Goal: Check status: Check status

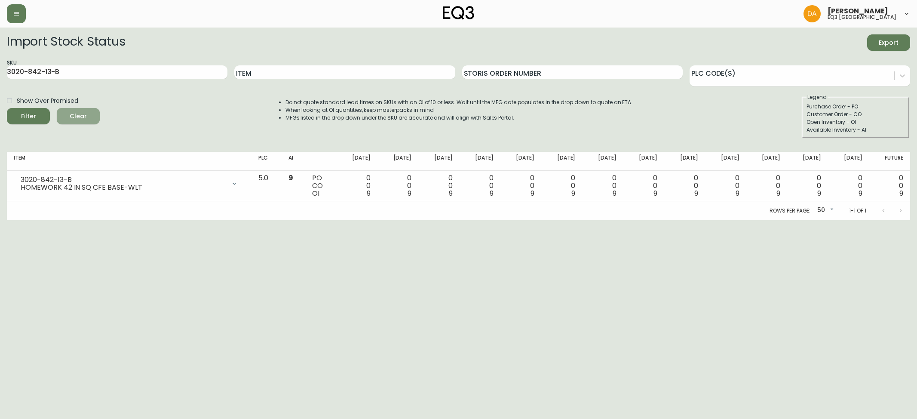
click at [74, 115] on span "Clear" at bounding box center [78, 116] width 29 height 11
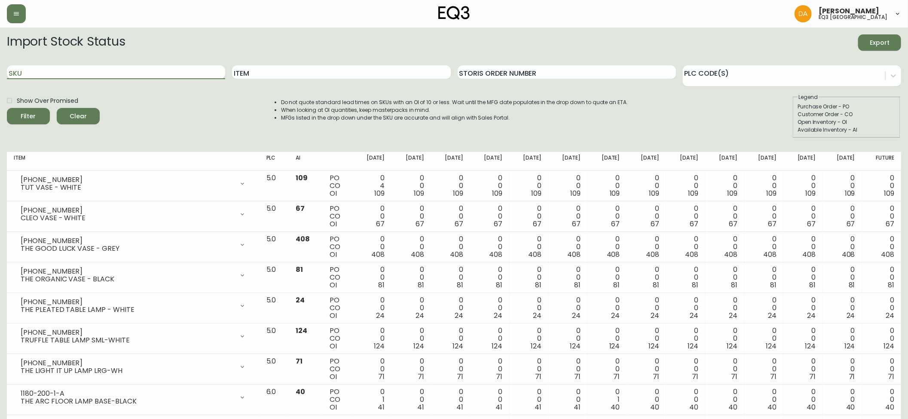
click at [41, 75] on input "SKU" at bounding box center [116, 72] width 218 height 14
paste input "[PHONE_NUMBER]"
type input "[PHONE_NUMBER]"
click at [29, 115] on icon "submit" at bounding box center [25, 115] width 12 height 12
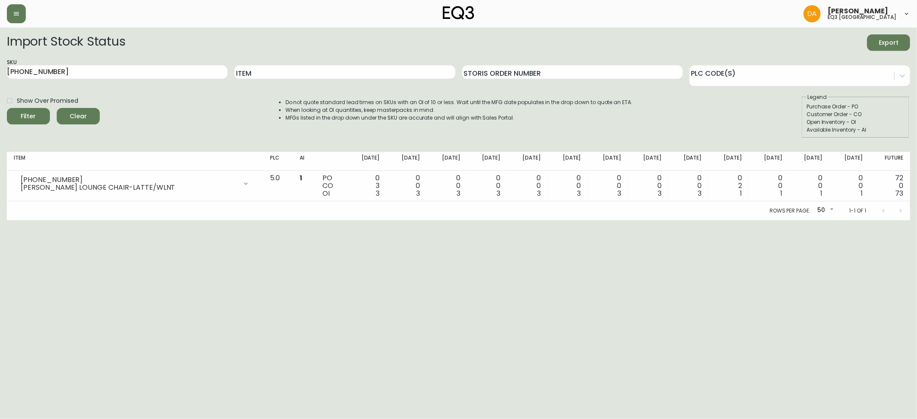
click at [77, 114] on span "Clear" at bounding box center [78, 116] width 29 height 11
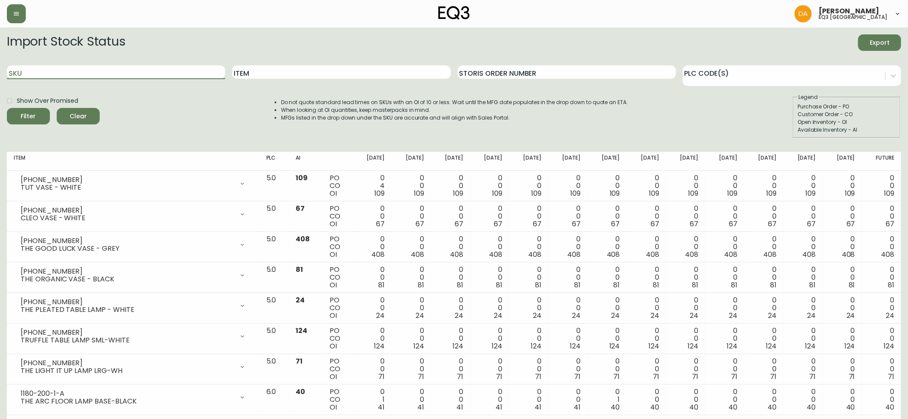
click at [27, 73] on input "SKU" at bounding box center [116, 72] width 218 height 14
paste input "[PHONE_NUMBER]"
type input "[PHONE_NUMBER]"
click at [29, 116] on icon "submit" at bounding box center [25, 115] width 9 height 9
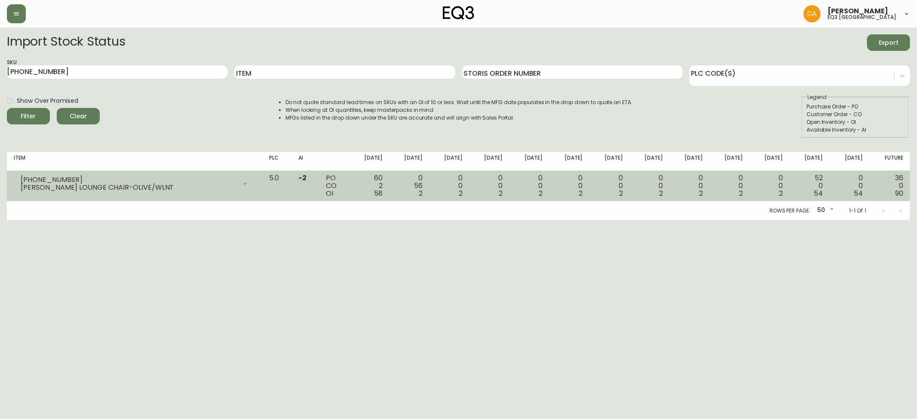
click at [248, 184] on icon at bounding box center [245, 183] width 7 height 7
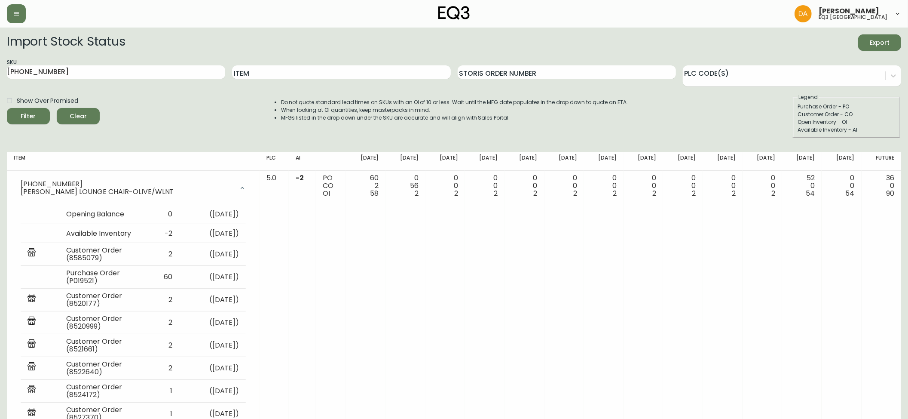
click at [76, 113] on span "Clear" at bounding box center [78, 116] width 29 height 11
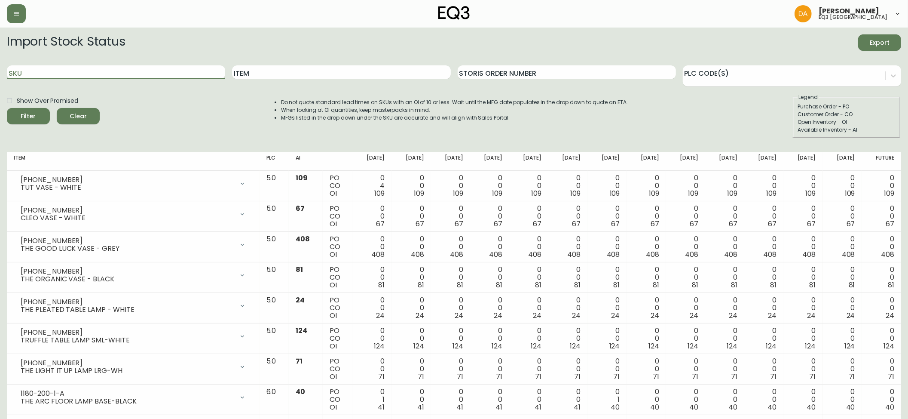
click at [16, 70] on input "SKU" at bounding box center [116, 72] width 218 height 14
paste input "[PHONE_NUMBER]"
type input "[PHONE_NUMBER]"
click at [33, 113] on div "Filter" at bounding box center [28, 116] width 15 height 11
